Goal: Task Accomplishment & Management: Complete application form

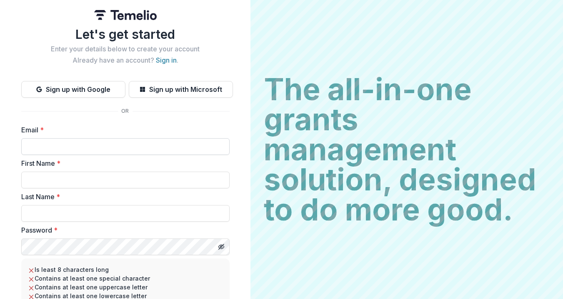
click at [198, 150] on input "Email *" at bounding box center [125, 146] width 209 height 17
click at [165, 60] on link "Sign in" at bounding box center [166, 60] width 21 height 8
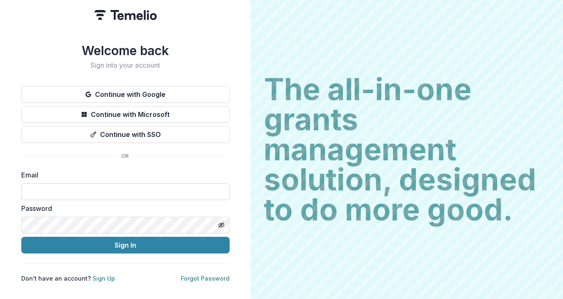
click at [117, 186] on input at bounding box center [125, 191] width 209 height 17
click at [168, 88] on button "Continue with Google" at bounding box center [125, 94] width 209 height 17
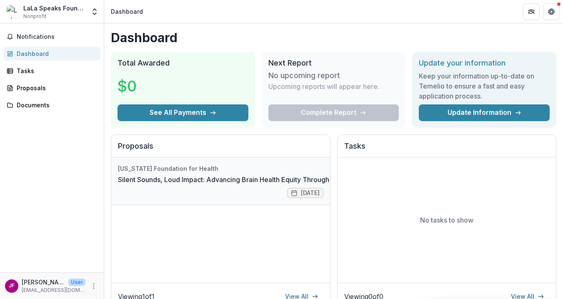
click at [181, 174] on link "Silent Sounds, Loud Impact: Advancing Brain Health Equity Through Community-Bas…" at bounding box center [271, 179] width 307 height 10
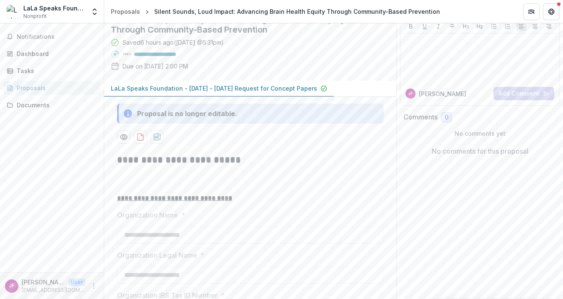
scroll to position [83, 0]
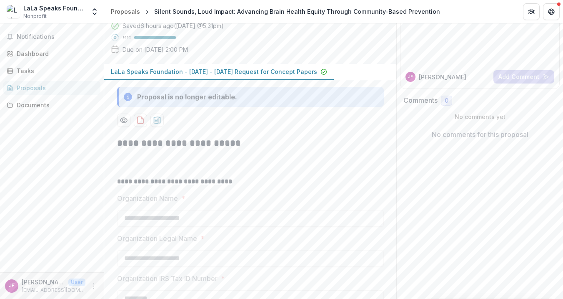
click at [275, 76] on p "LaLa Speaks Foundation - [DATE] - [DATE] Request for Concept Papers" at bounding box center [214, 71] width 206 height 9
click at [230, 76] on p "LaLa Speaks Foundation - [DATE] - [DATE] Request for Concept Papers" at bounding box center [214, 71] width 206 height 9
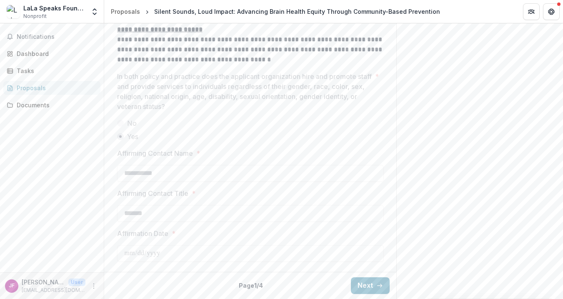
scroll to position [1344, 0]
click at [373, 286] on button "Next" at bounding box center [370, 285] width 39 height 17
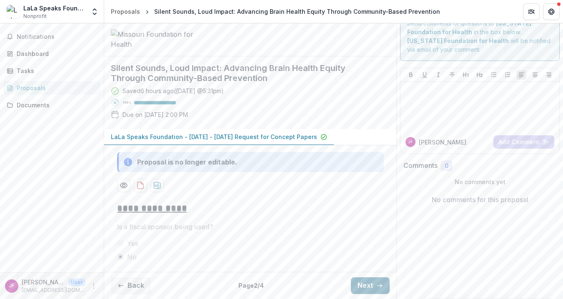
scroll to position [82, 0]
click at [363, 284] on button "Next" at bounding box center [370, 285] width 39 height 17
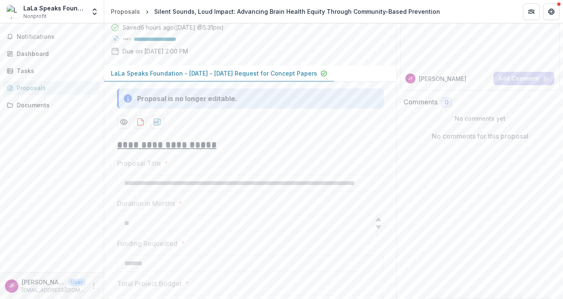
scroll to position [773, 0]
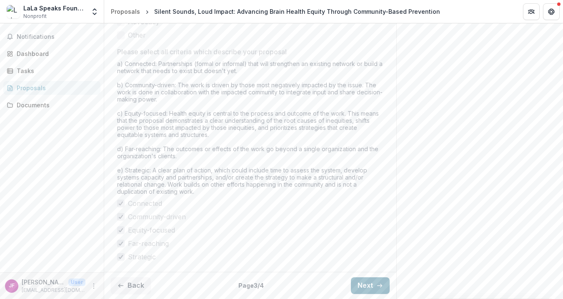
click at [363, 284] on button "Next" at bounding box center [370, 285] width 39 height 17
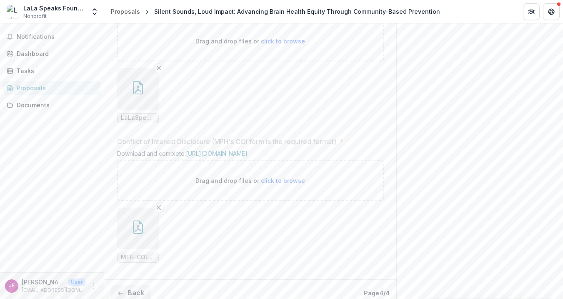
scroll to position [923, 0]
click at [138, 91] on icon "button" at bounding box center [138, 87] width 7 height 7
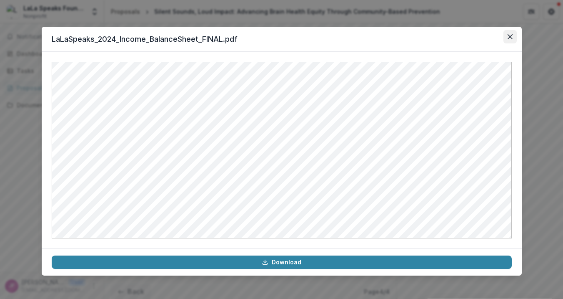
click at [511, 37] on icon "Close" at bounding box center [510, 36] width 5 height 5
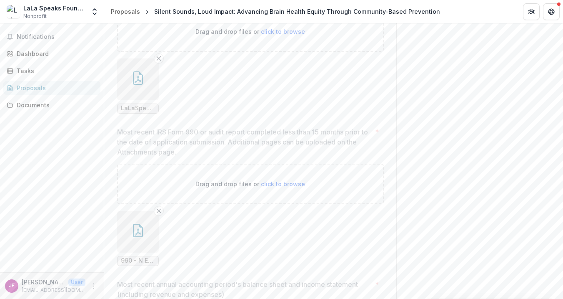
scroll to position [629, 0]
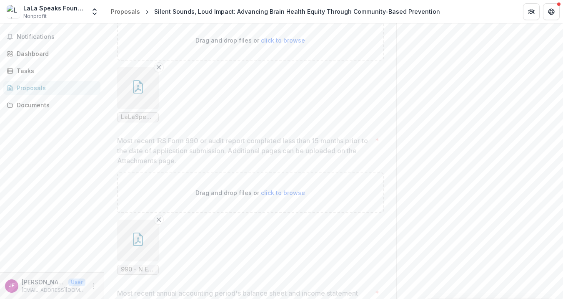
click at [141, 93] on icon "button" at bounding box center [138, 86] width 10 height 13
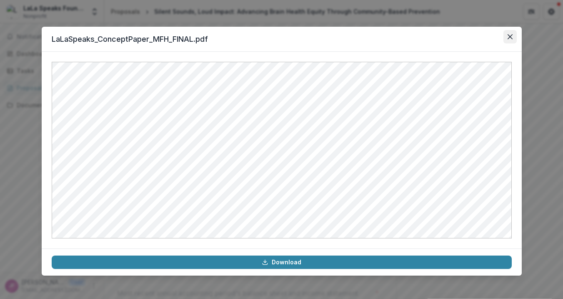
click at [511, 34] on icon "Close" at bounding box center [510, 36] width 5 height 5
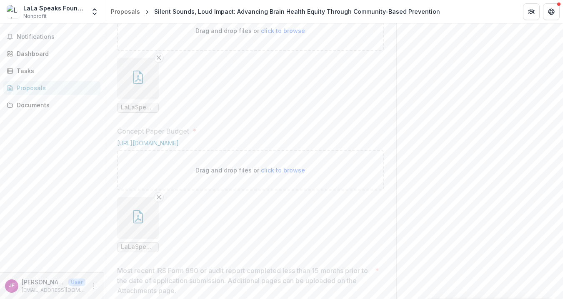
scroll to position [499, 0]
click at [142, 84] on icon "button" at bounding box center [137, 76] width 13 height 13
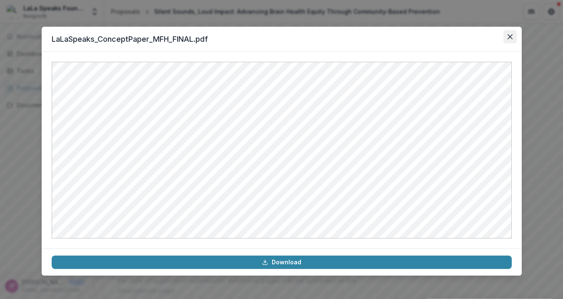
click at [510, 36] on icon "Close" at bounding box center [510, 36] width 5 height 5
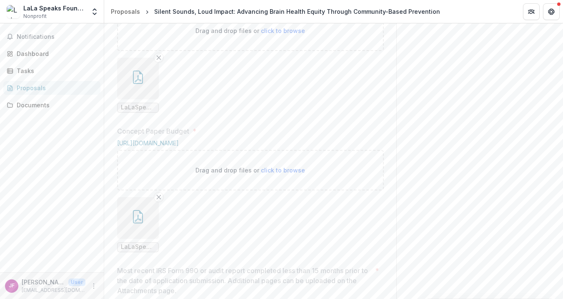
click at [512, 111] on div "Send comments or questions to [US_STATE] Foundation for Health in the box below…" at bounding box center [480, 127] width 167 height 1205
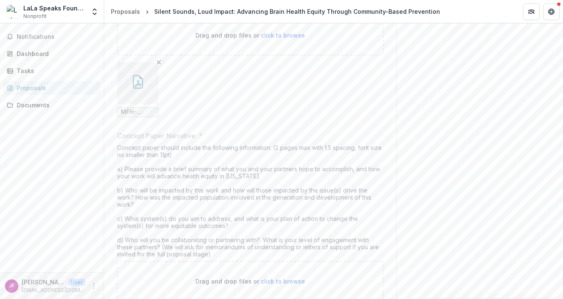
scroll to position [232, 0]
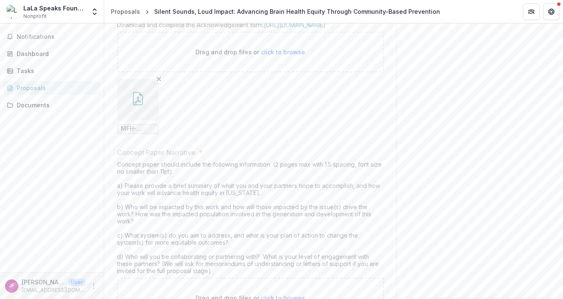
click at [131, 121] on button "button" at bounding box center [138, 100] width 42 height 42
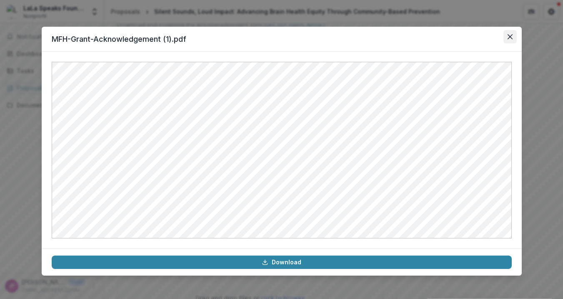
click at [510, 35] on icon "Close" at bounding box center [510, 36] width 5 height 5
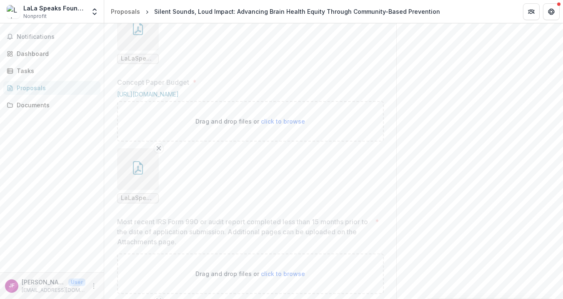
scroll to position [549, 0]
click at [135, 171] on icon "button" at bounding box center [138, 167] width 7 height 7
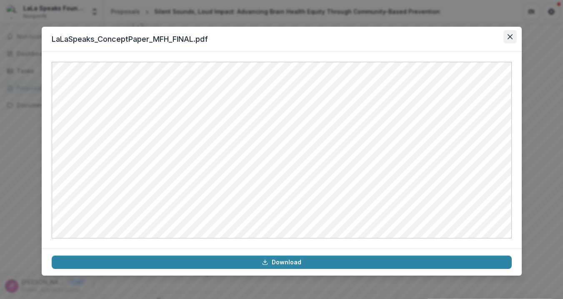
click at [512, 37] on icon "Close" at bounding box center [510, 36] width 5 height 5
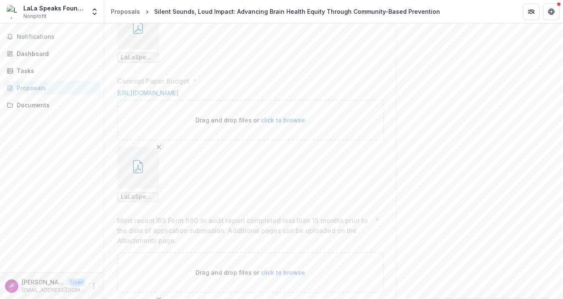
click at [513, 143] on div "Send comments or questions to [US_STATE] Foundation for Health in the box below…" at bounding box center [480, 76] width 167 height 1205
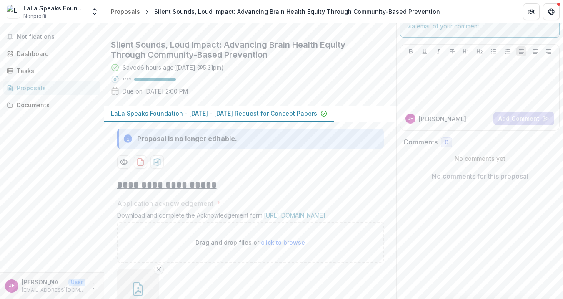
scroll to position [0, 0]
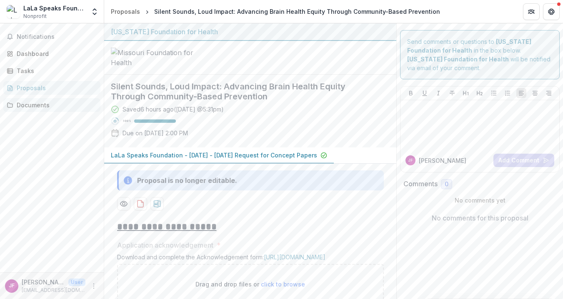
click at [50, 106] on div "Documents" at bounding box center [55, 105] width 77 height 9
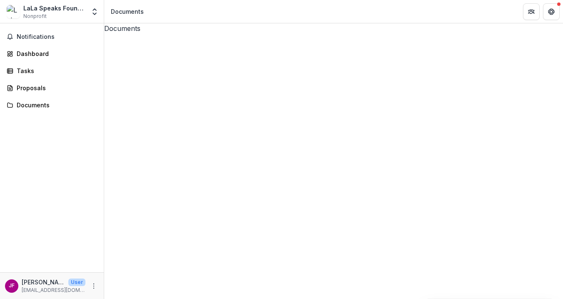
click at [118, 59] on div at bounding box center [333, 266] width 459 height 466
click at [29, 70] on div "Tasks" at bounding box center [55, 70] width 77 height 9
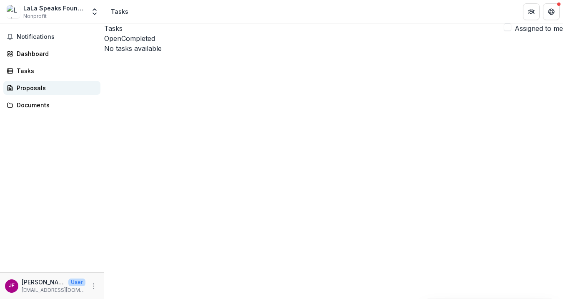
click at [33, 87] on div "Proposals" at bounding box center [55, 87] width 77 height 9
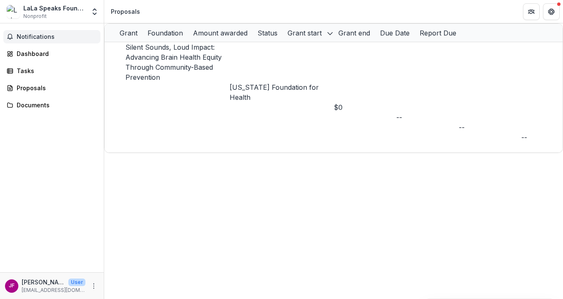
click at [36, 36] on span "Notifications" at bounding box center [57, 36] width 80 height 7
click at [34, 53] on div "Dashboard" at bounding box center [55, 53] width 77 height 9
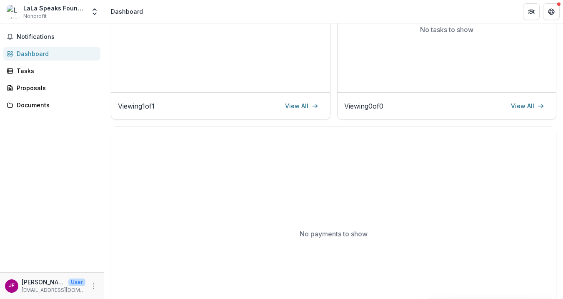
scroll to position [153, 0]
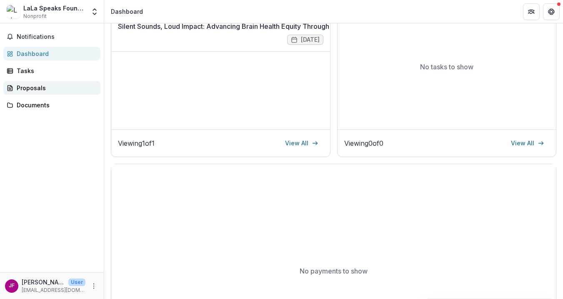
click at [40, 86] on div "Proposals" at bounding box center [55, 87] width 77 height 9
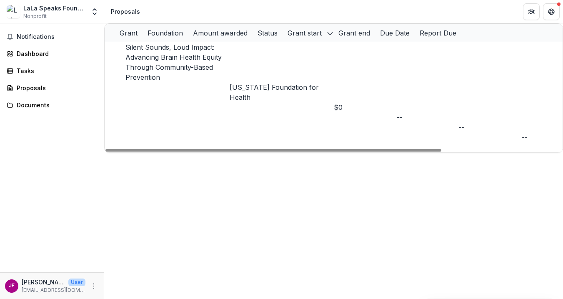
click at [158, 59] on link "Silent Sounds, Loud Impact: Advancing Brain Health Equity Through Community-Bas…" at bounding box center [174, 62] width 96 height 38
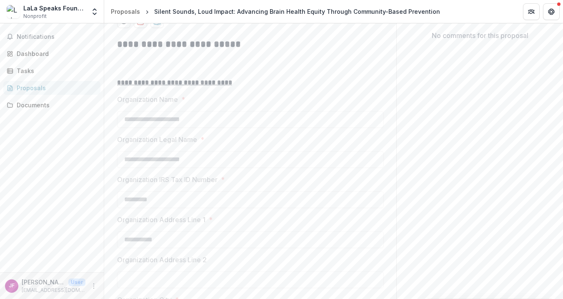
scroll to position [184, 0]
click at [225, 27] on div at bounding box center [250, 19] width 267 height 13
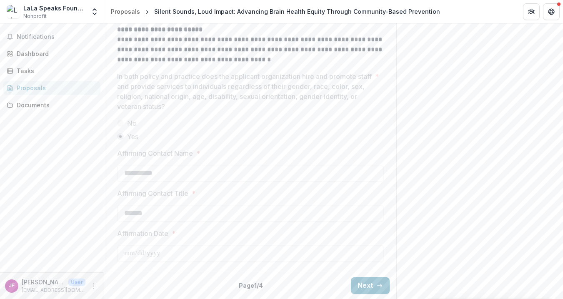
scroll to position [1344, 0]
click at [366, 282] on button "Next" at bounding box center [370, 285] width 39 height 17
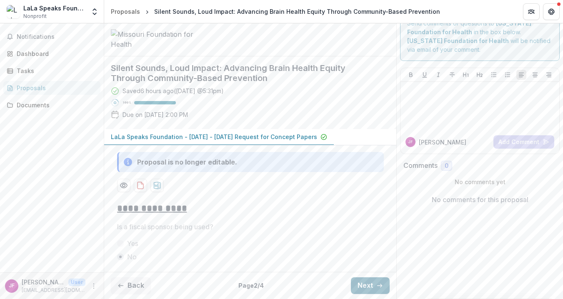
click at [366, 282] on button "Next" at bounding box center [370, 285] width 39 height 17
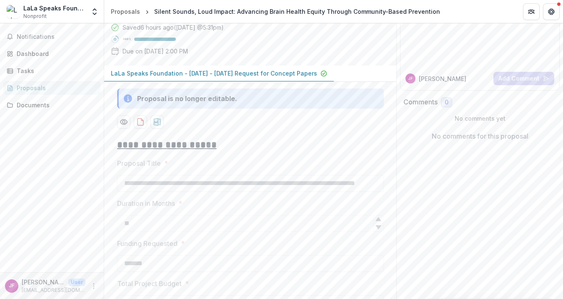
scroll to position [773, 0]
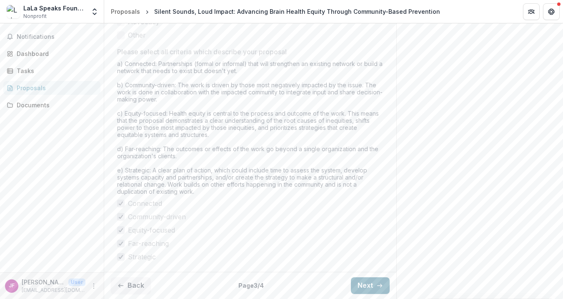
click at [366, 282] on button "Next" at bounding box center [370, 285] width 39 height 17
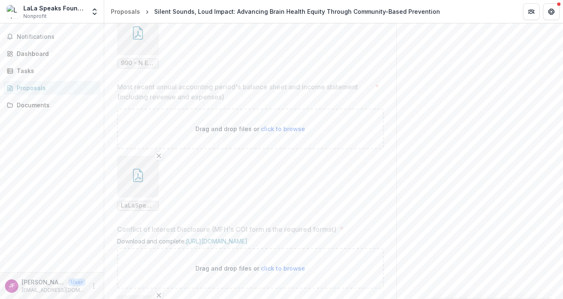
scroll to position [835, 0]
click at [140, 181] on icon "button" at bounding box center [137, 174] width 13 height 13
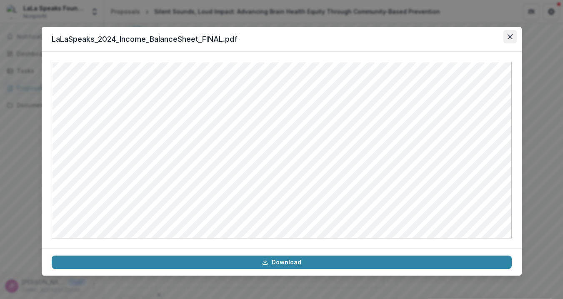
click at [511, 36] on icon "Close" at bounding box center [510, 36] width 5 height 5
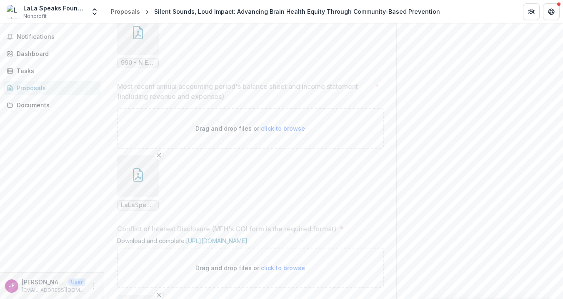
click at [278, 132] on span "click to browse" at bounding box center [283, 128] width 44 height 7
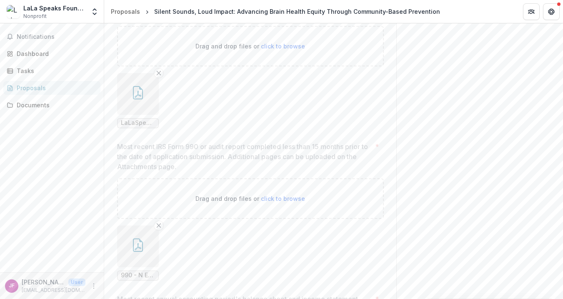
scroll to position [622, 0]
click at [133, 100] on icon "button" at bounding box center [138, 93] width 10 height 13
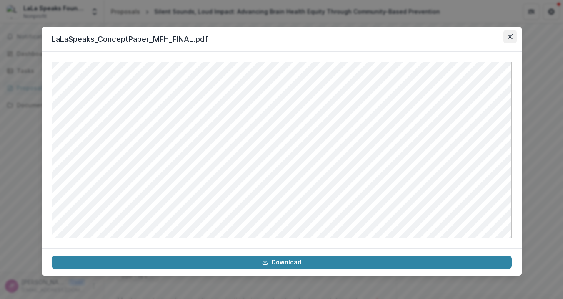
click at [510, 36] on icon "Close" at bounding box center [510, 36] width 5 height 5
